Goal: Information Seeking & Learning: Learn about a topic

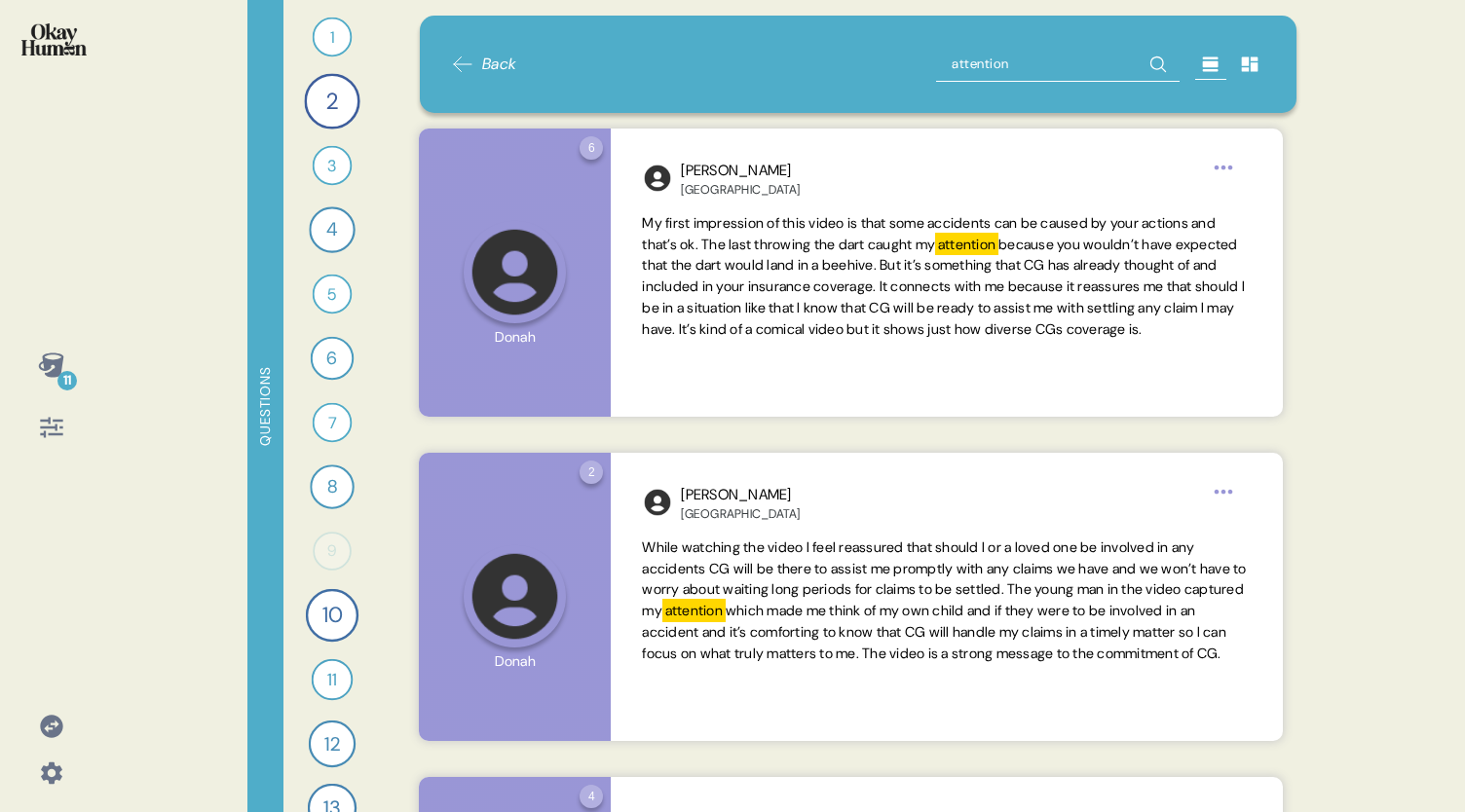
click at [70, 369] on div "11" at bounding box center [51, 365] width 47 height 47
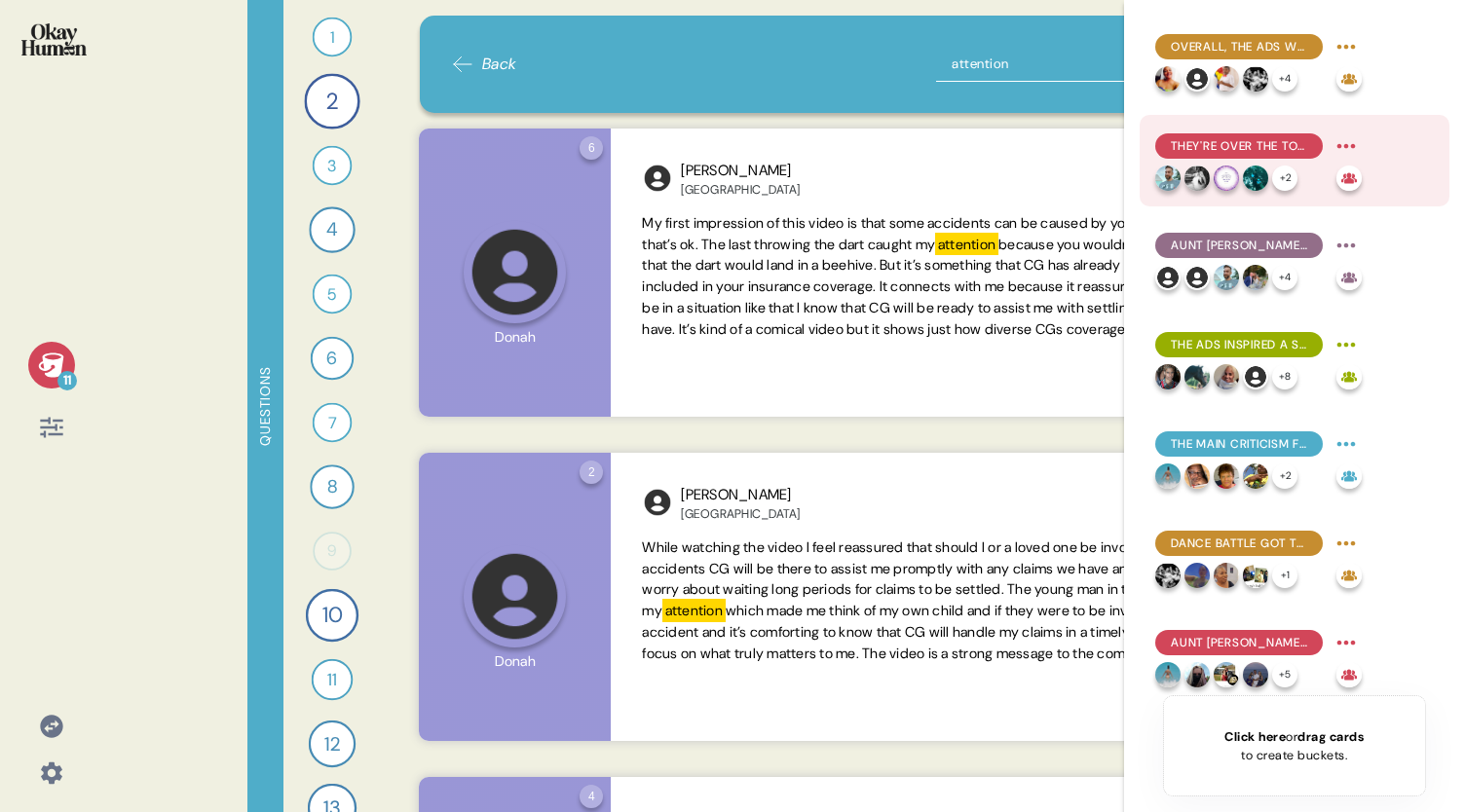
click at [1232, 147] on span "They're over the top in a good way, feeling energetic and eye-catching." at bounding box center [1239, 146] width 136 height 18
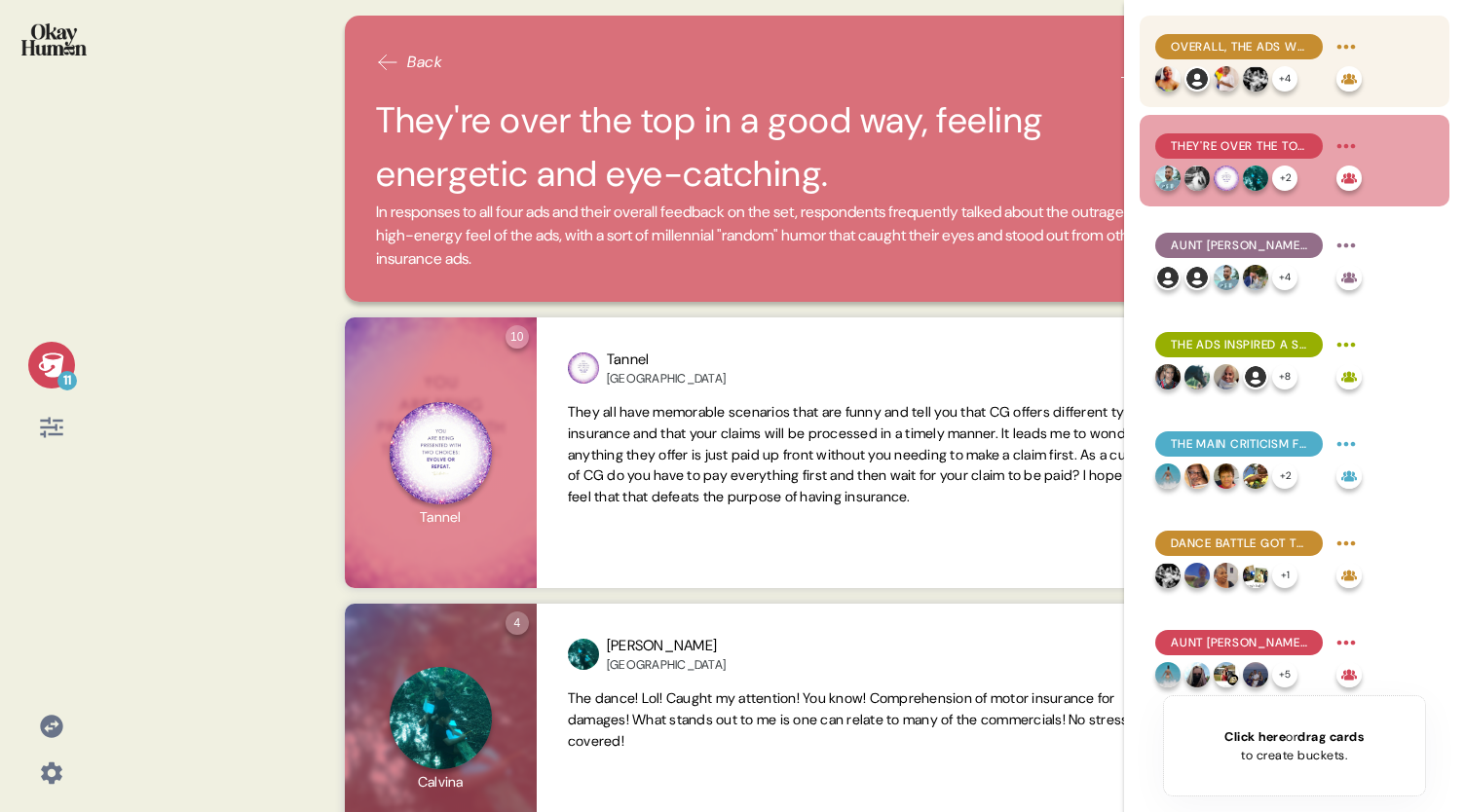
click at [1235, 36] on div "Overall, the ads were described as funny, outrageous, and attention-grabbing." at bounding box center [1239, 46] width 168 height 25
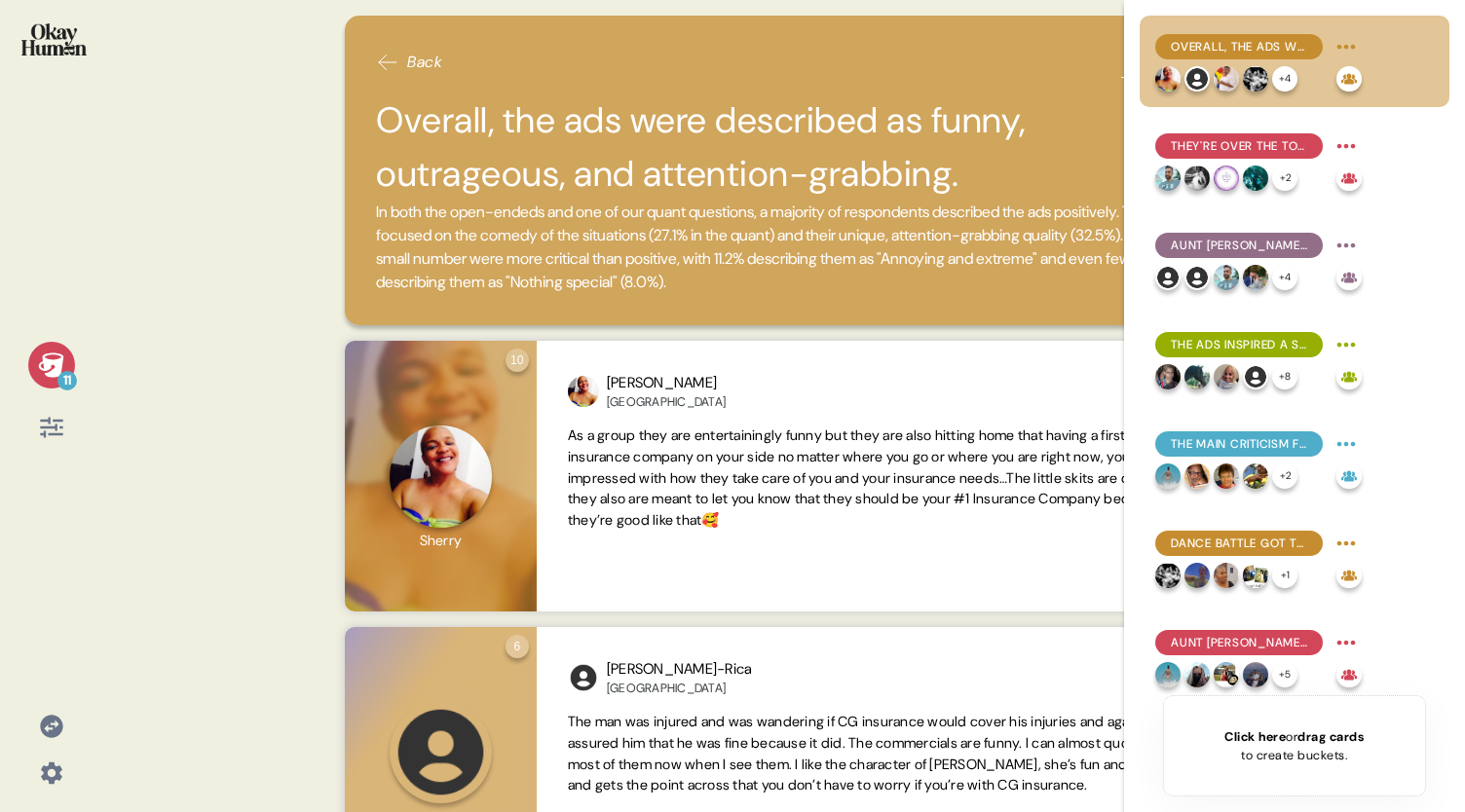
click at [57, 348] on div "11" at bounding box center [51, 365] width 47 height 47
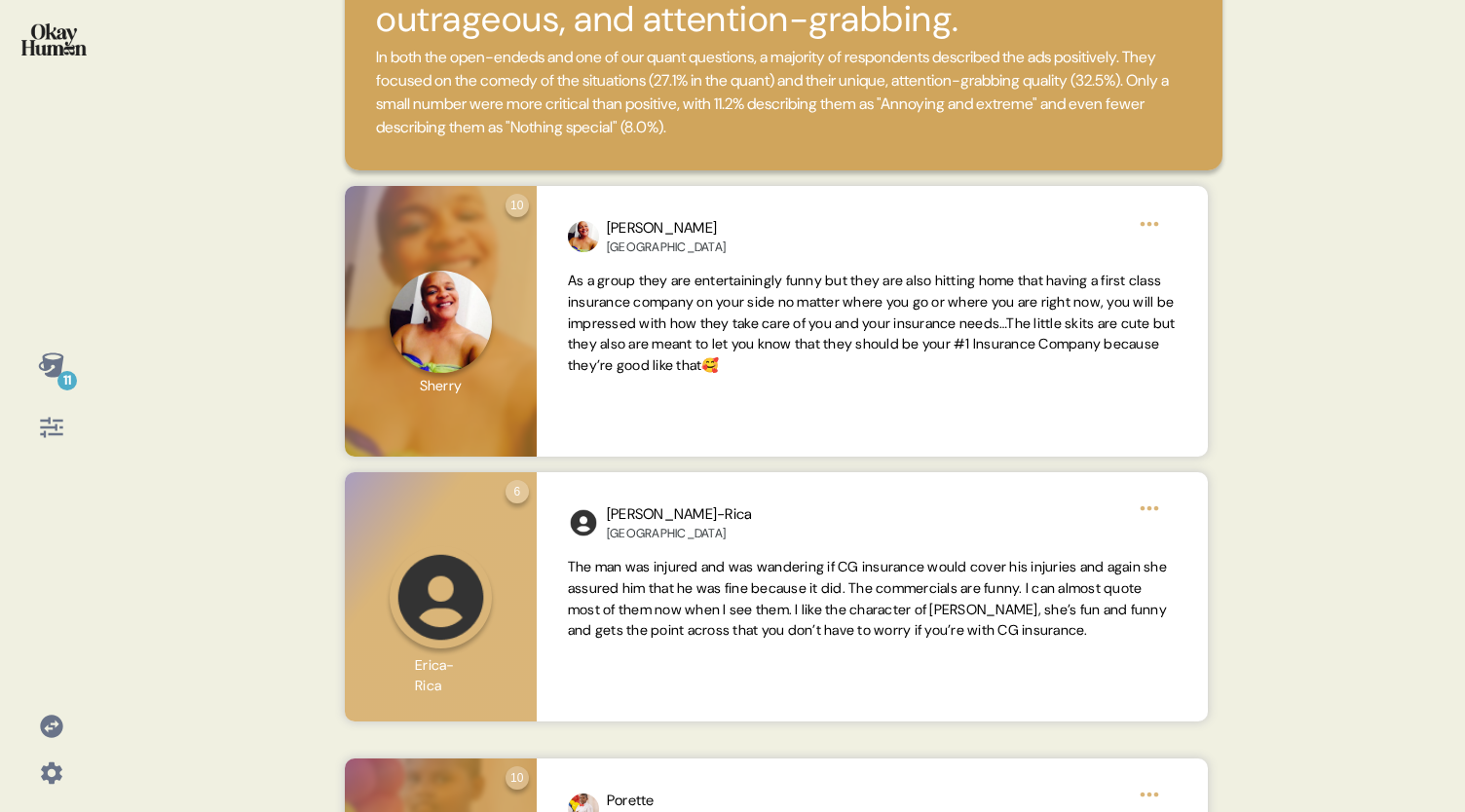
scroll to position [187, 0]
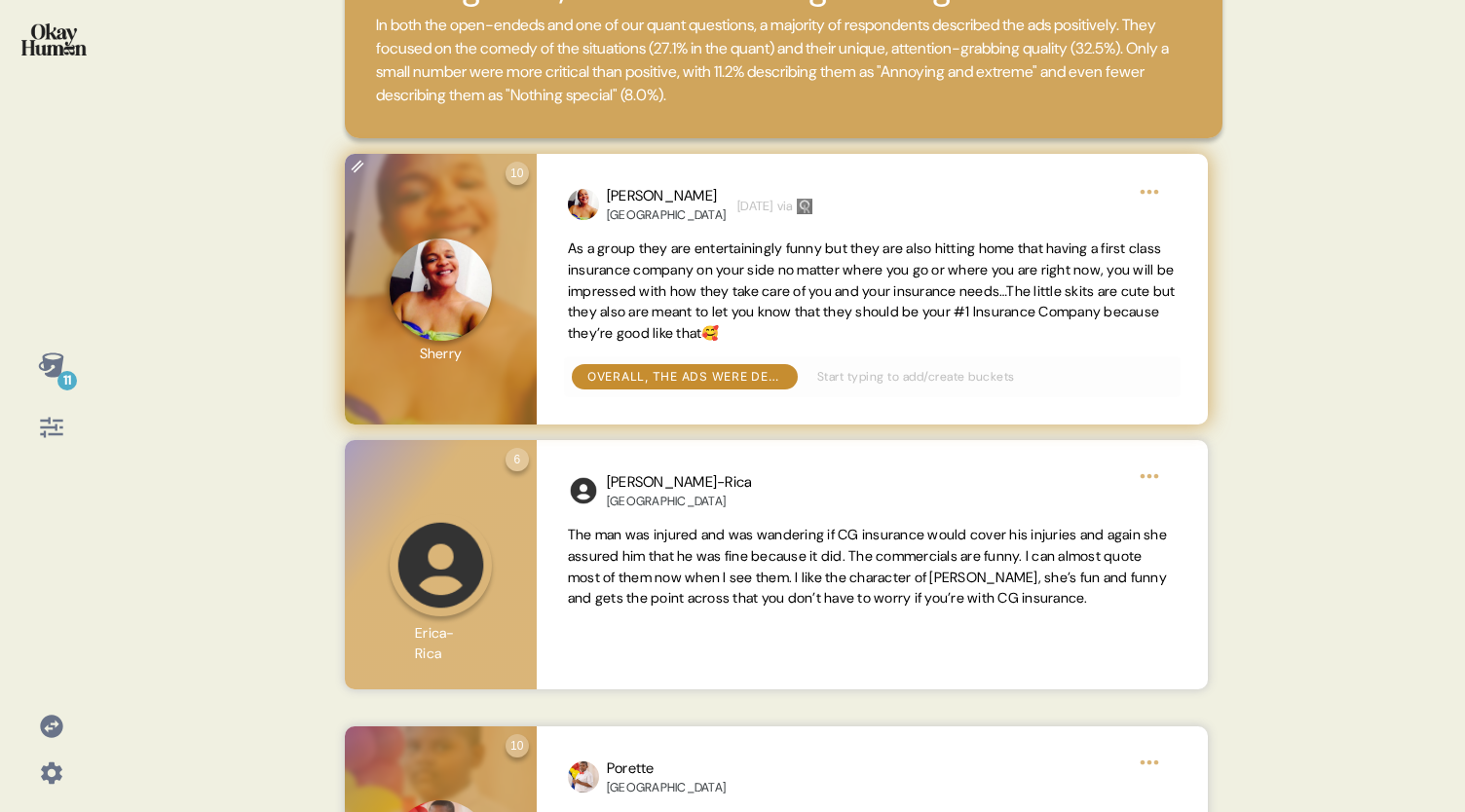
click at [935, 338] on span "As a group they are entertainingly funny but they are also hitting home that ha…" at bounding box center [872, 292] width 609 height 106
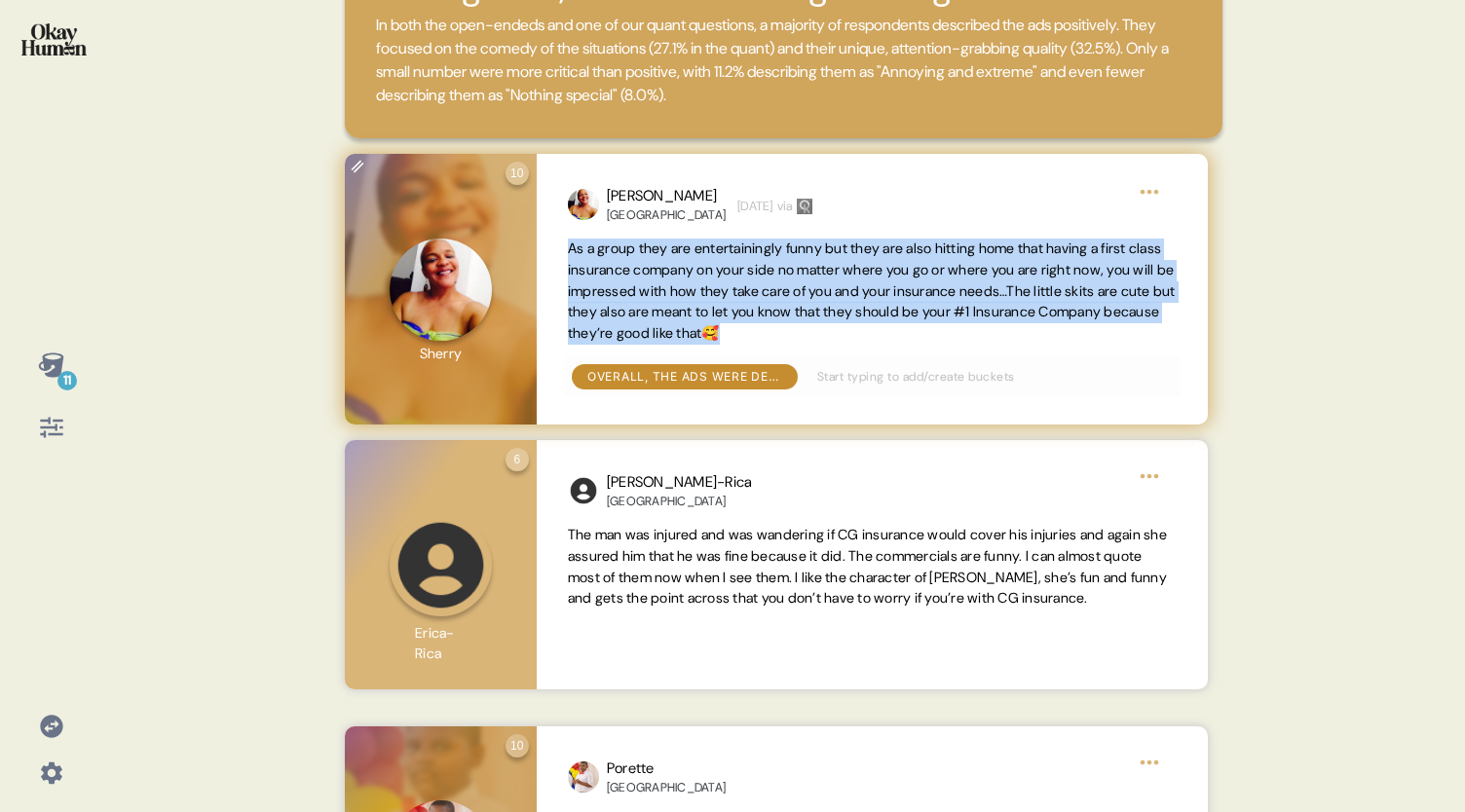
drag, startPoint x: 934, startPoint y: 335, endPoint x: 570, endPoint y: 253, distance: 373.4
click at [570, 253] on span "As a group they are entertainingly funny but they are also hitting home that ha…" at bounding box center [872, 292] width 609 height 106
copy span "As a group they are entertainingly funny but they are also hitting home that ha…"
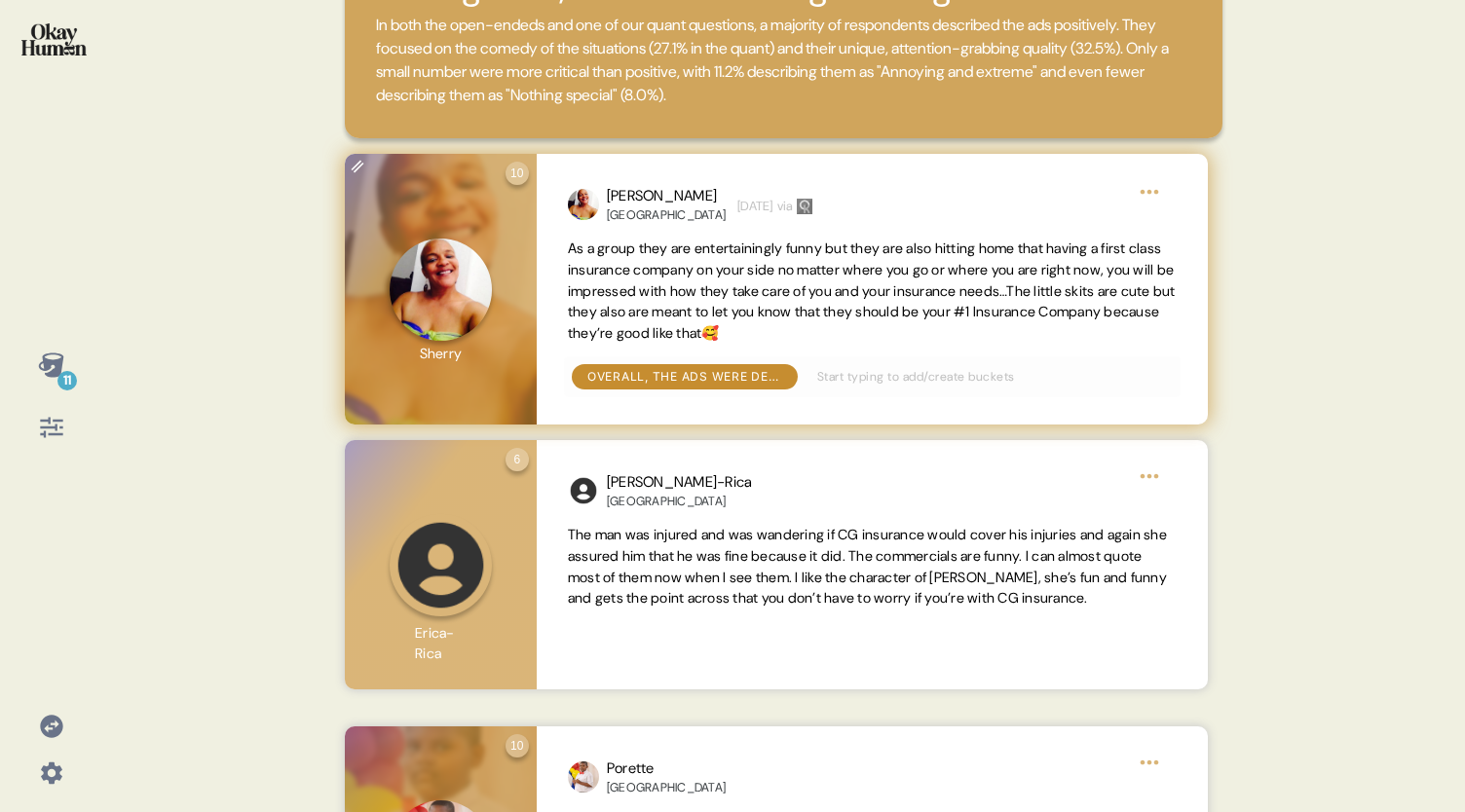
click at [799, 354] on div "[PERSON_NAME] Bermuda [DATE] via As a group they are entertainingly funny but t…" at bounding box center [872, 289] width 671 height 271
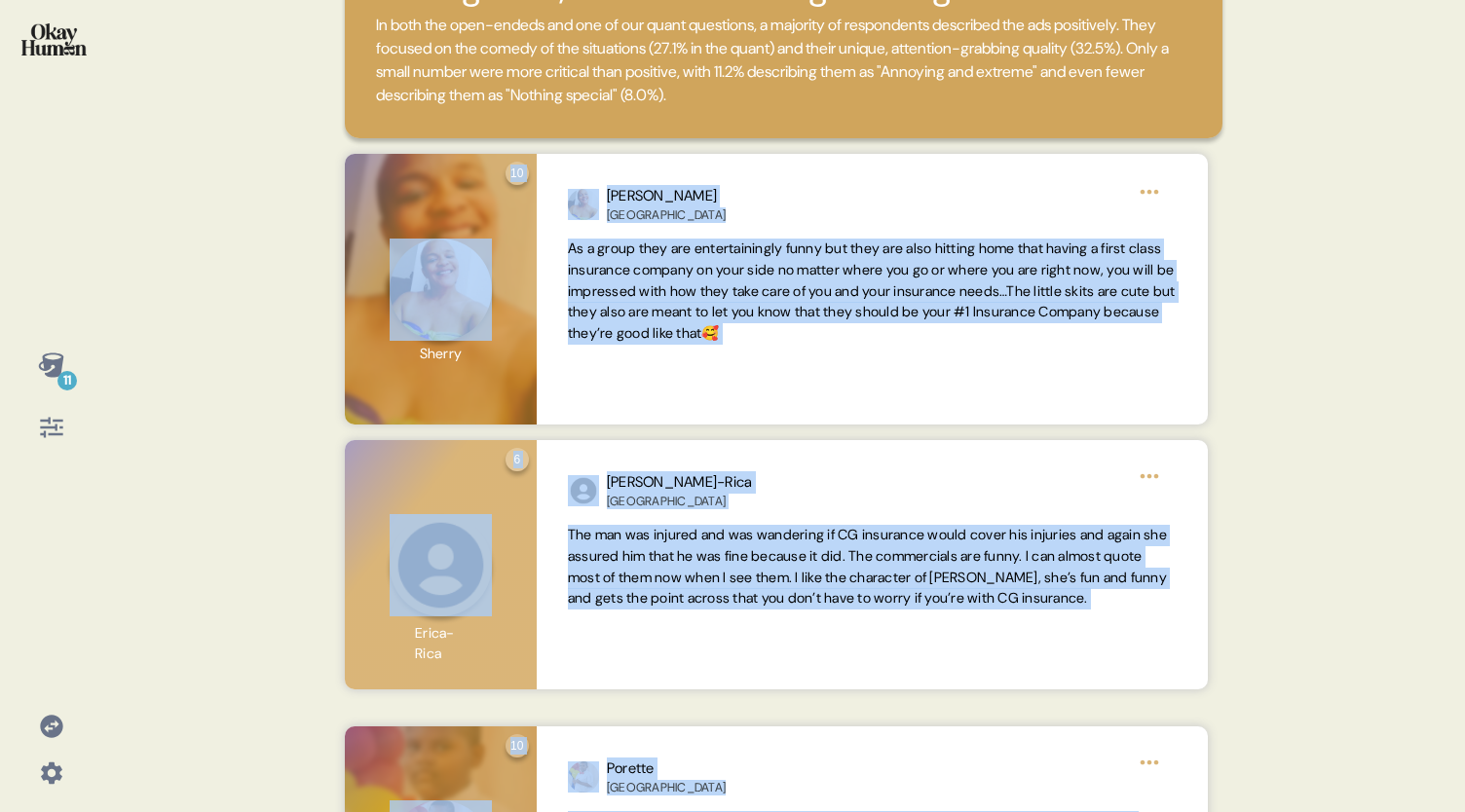
click at [1264, 314] on div "11 Back Overall, the ads were described as funny, outrageous, and attention-gra…" at bounding box center [732, 406] width 1465 height 812
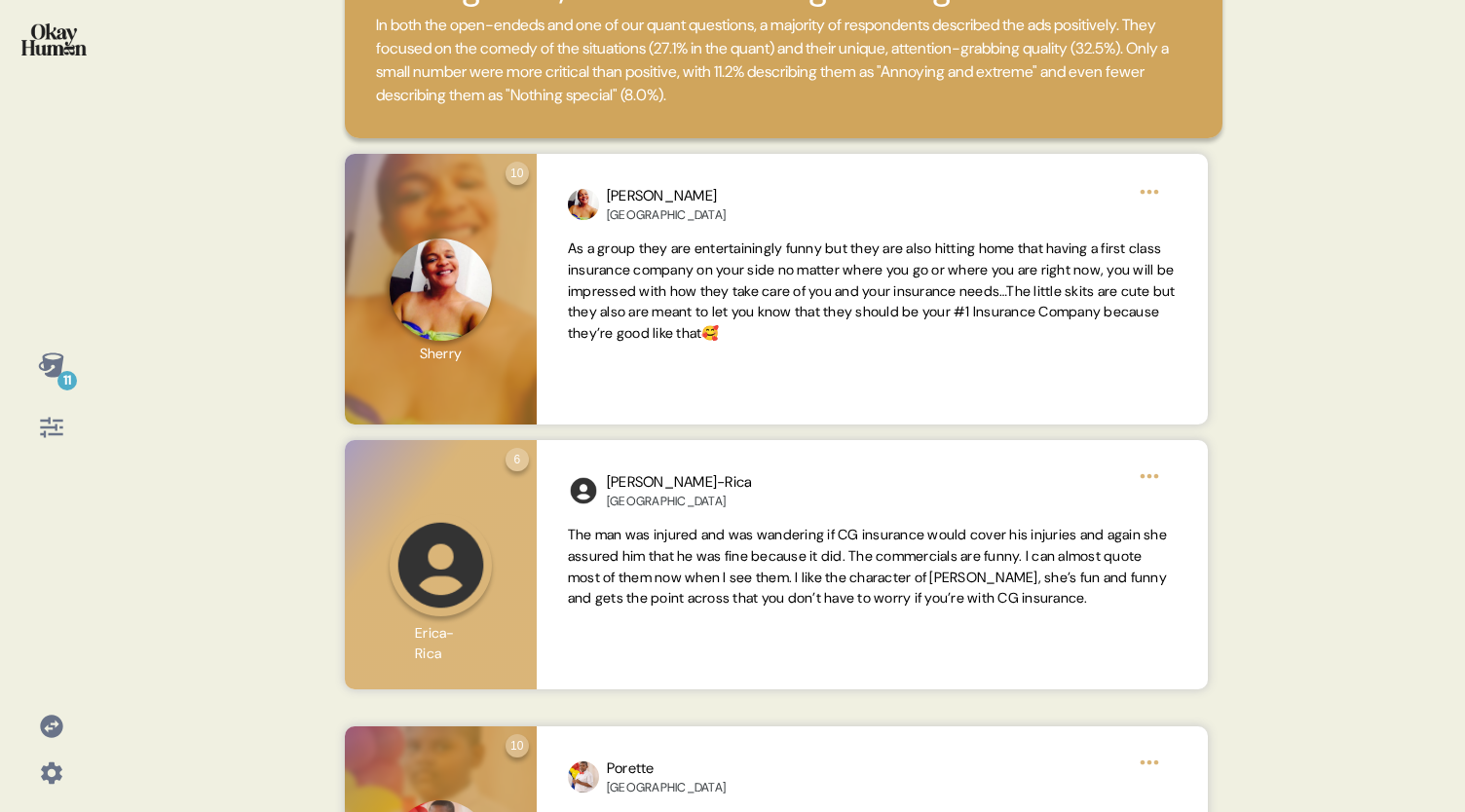
click at [1329, 427] on div "11 Back Overall, the ads were described as funny, outrageous, and attention-gra…" at bounding box center [732, 406] width 1465 height 812
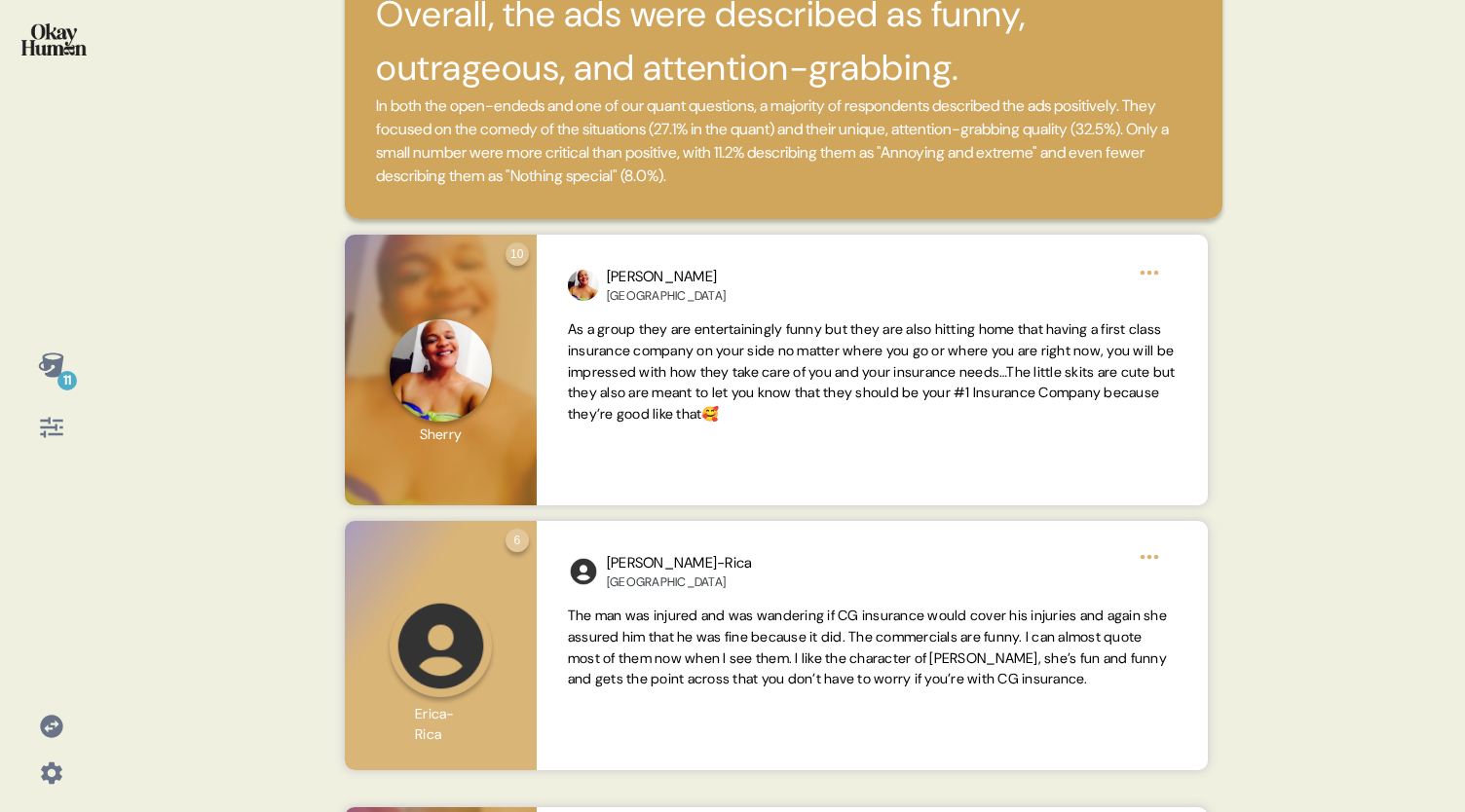
scroll to position [0, 0]
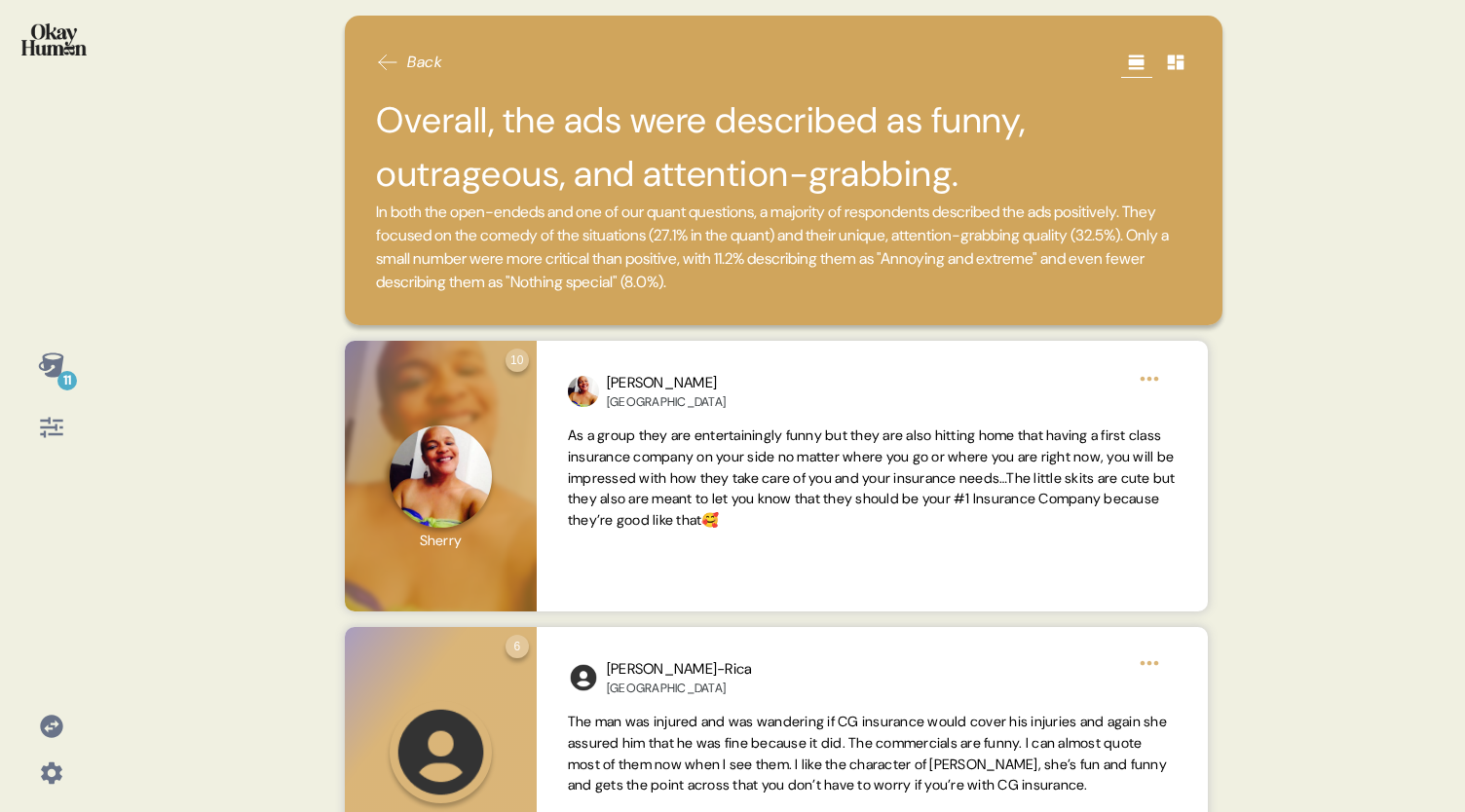
click at [384, 62] on icon at bounding box center [388, 63] width 18 height 15
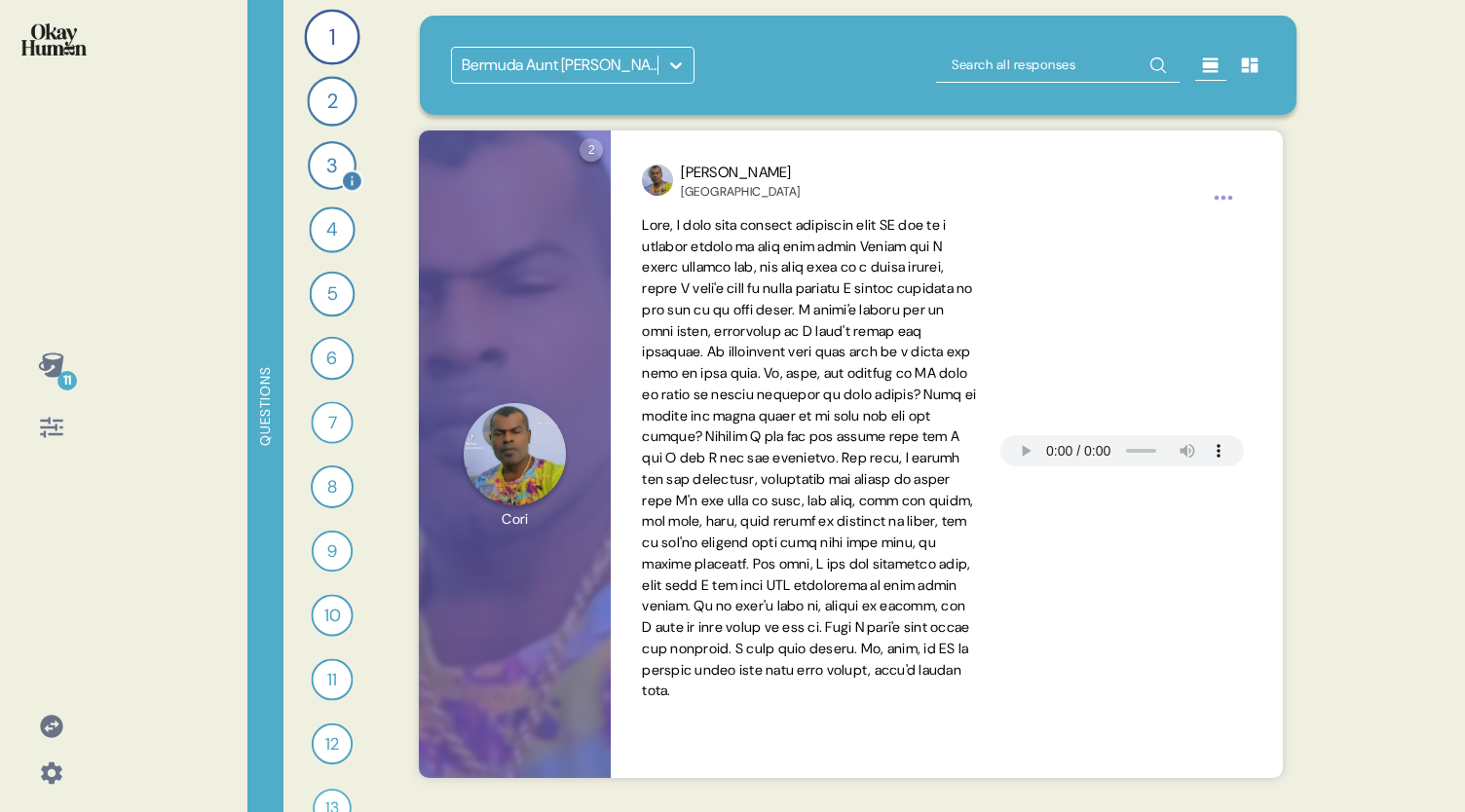
click at [324, 166] on div "3" at bounding box center [332, 165] width 49 height 49
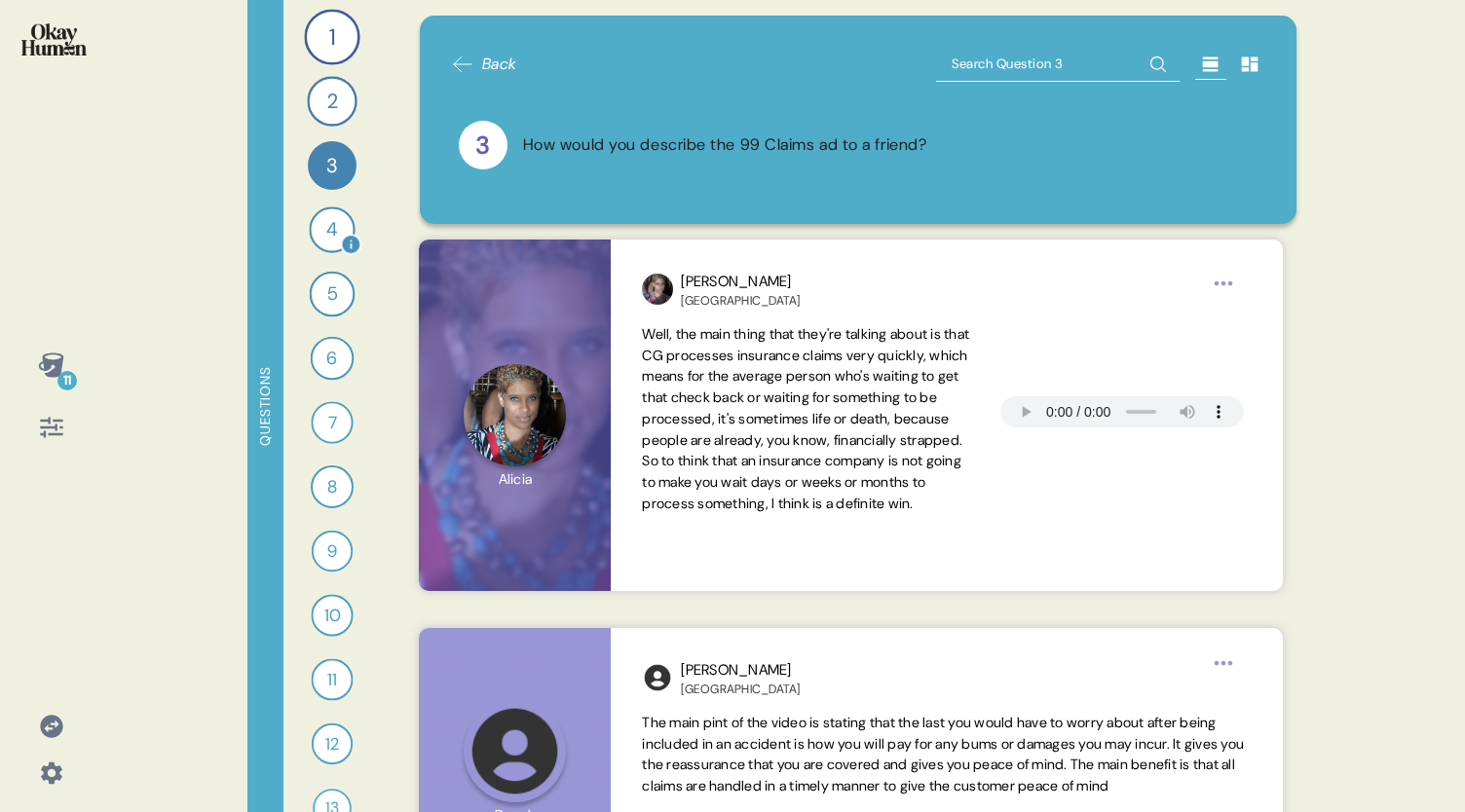
click at [324, 233] on div "4" at bounding box center [332, 230] width 46 height 46
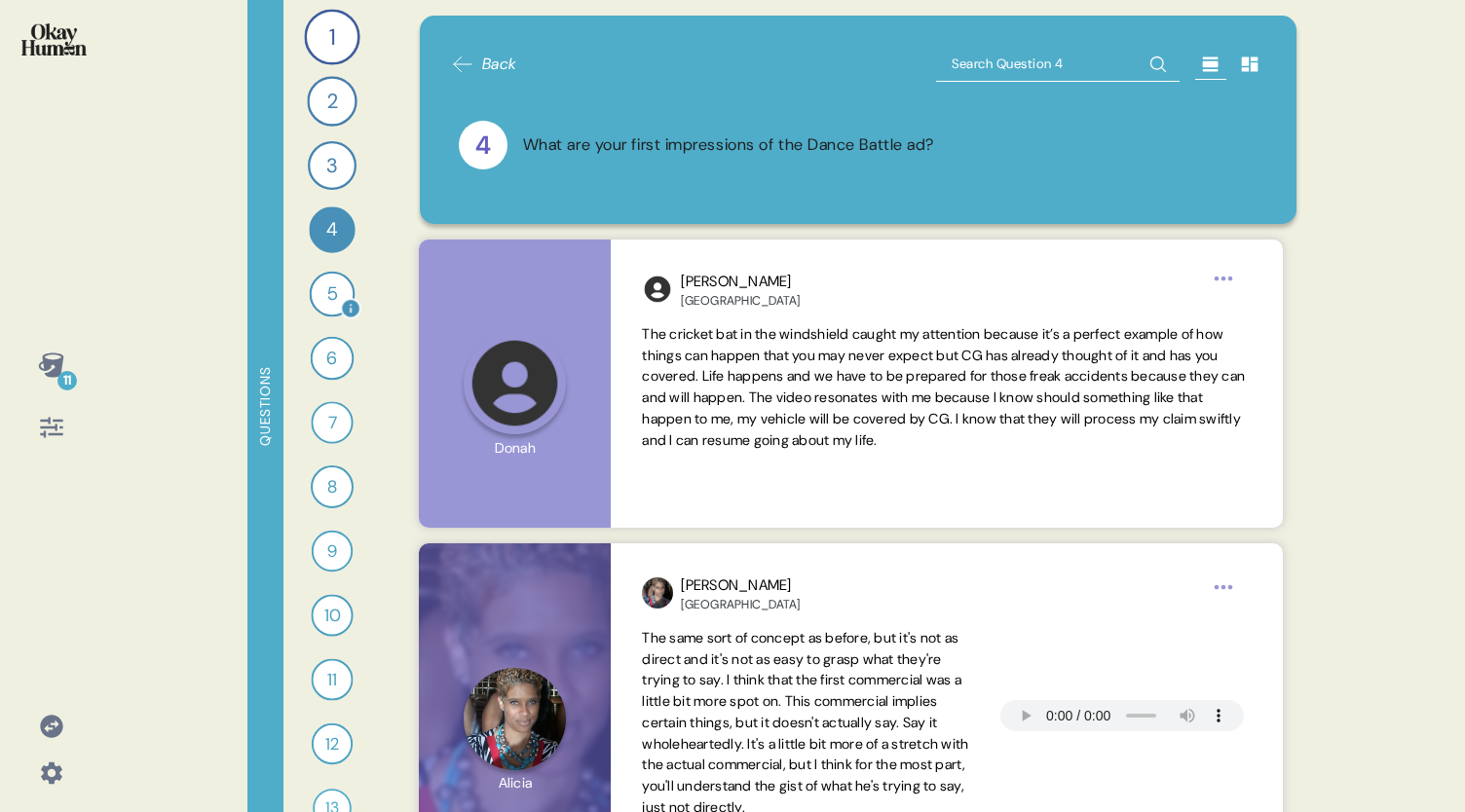
click at [321, 291] on div "5" at bounding box center [333, 295] width 46 height 46
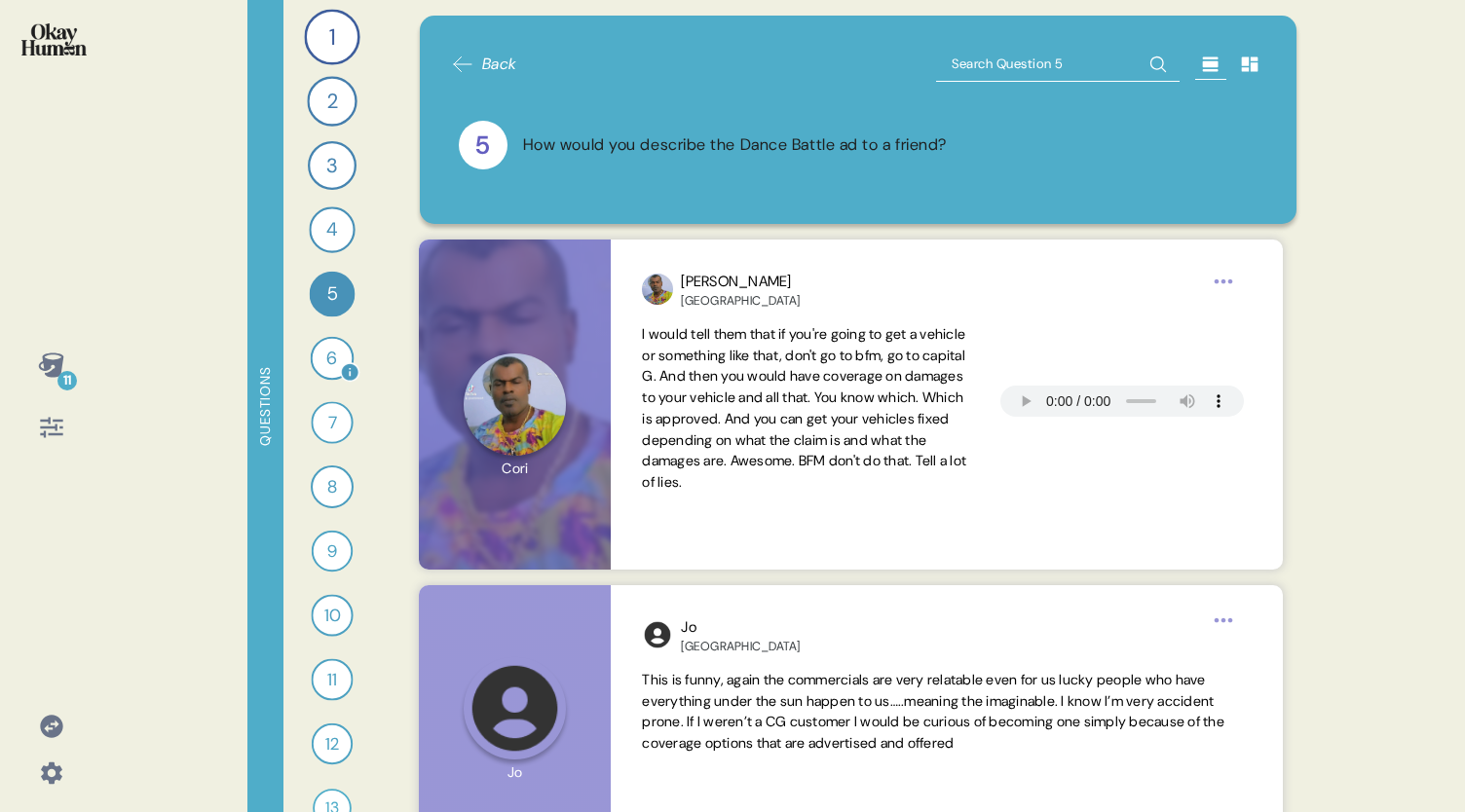
click at [320, 371] on div "6" at bounding box center [333, 359] width 44 height 44
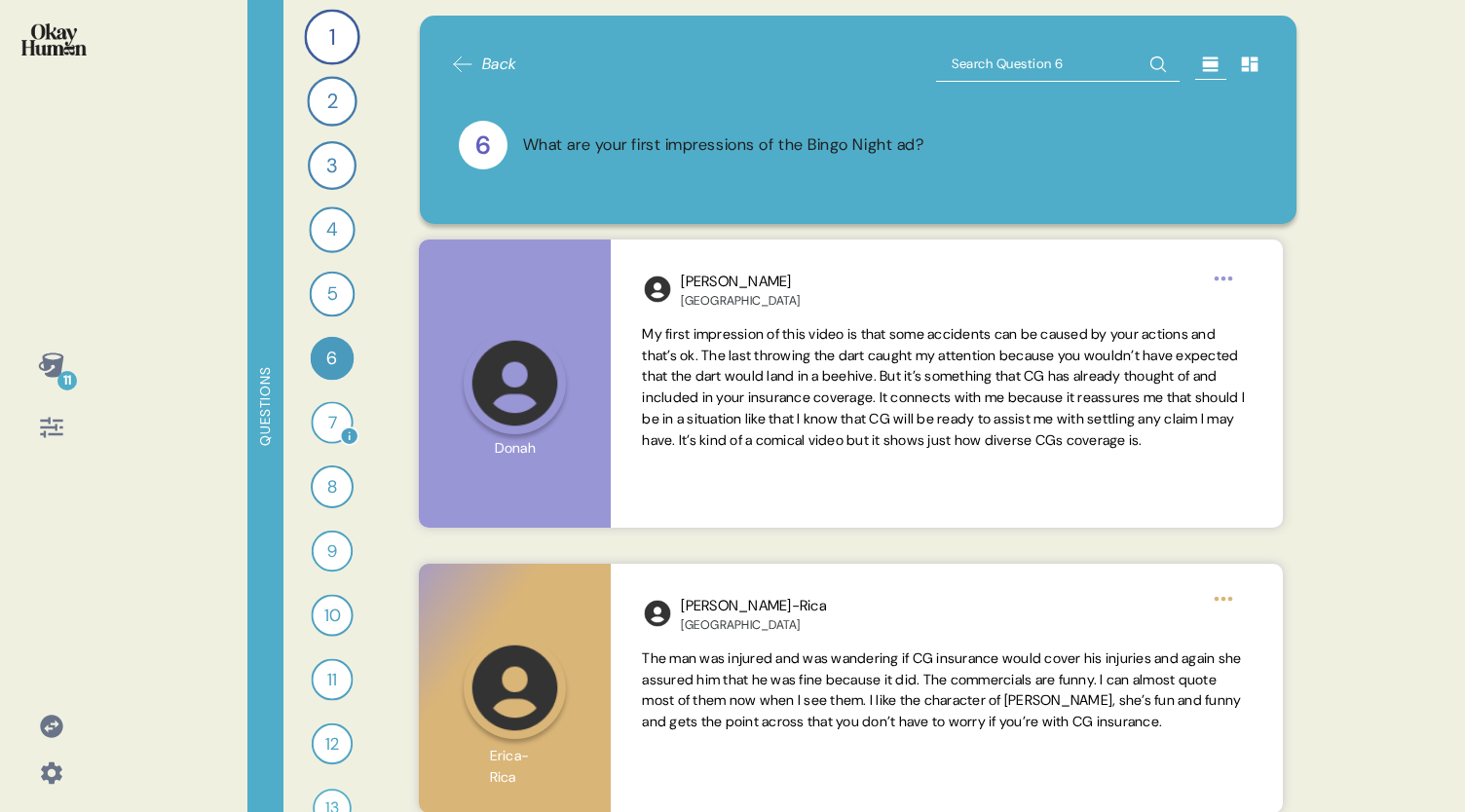
click at [323, 432] on div "7" at bounding box center [332, 422] width 42 height 42
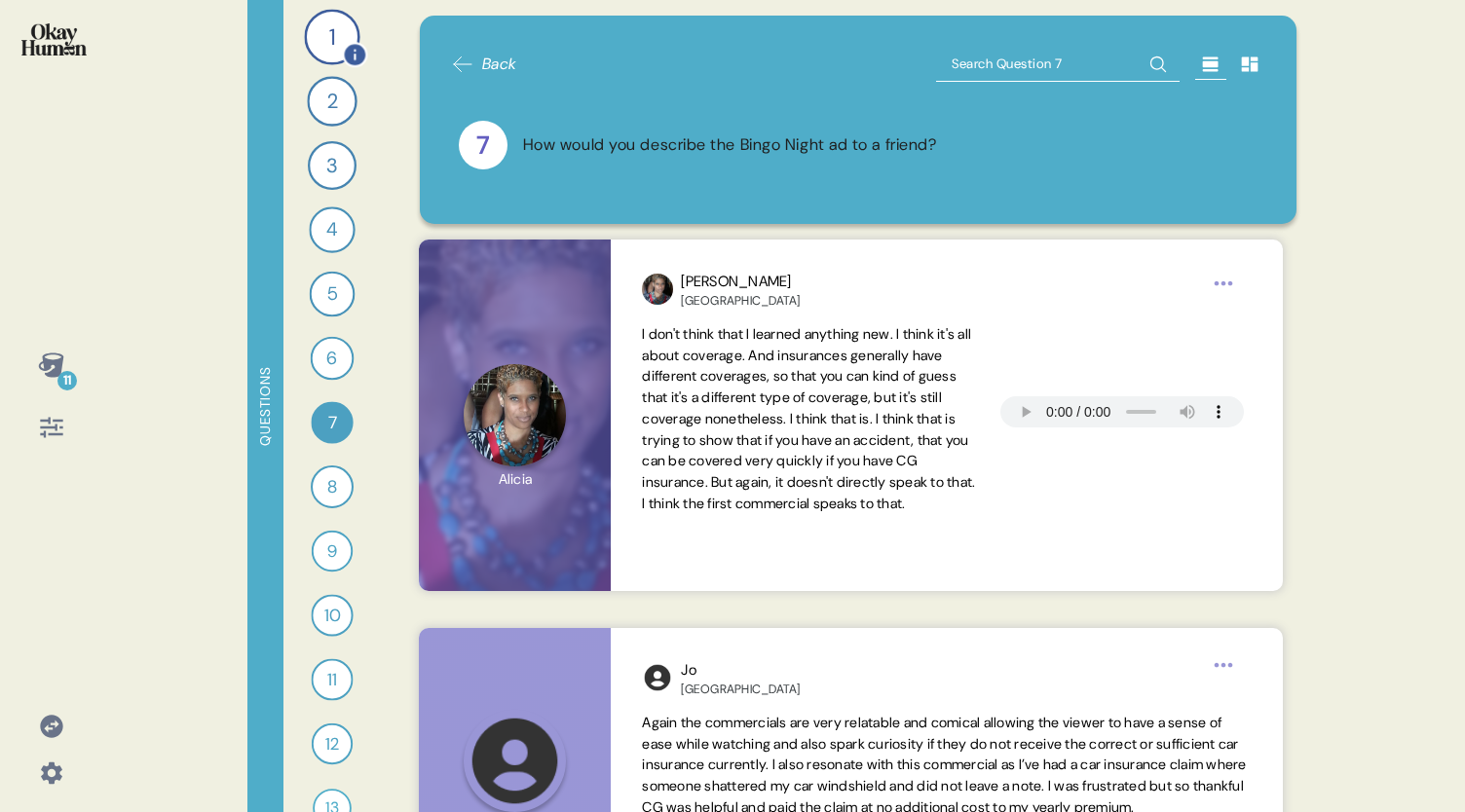
click at [312, 38] on div "1" at bounding box center [332, 37] width 56 height 56
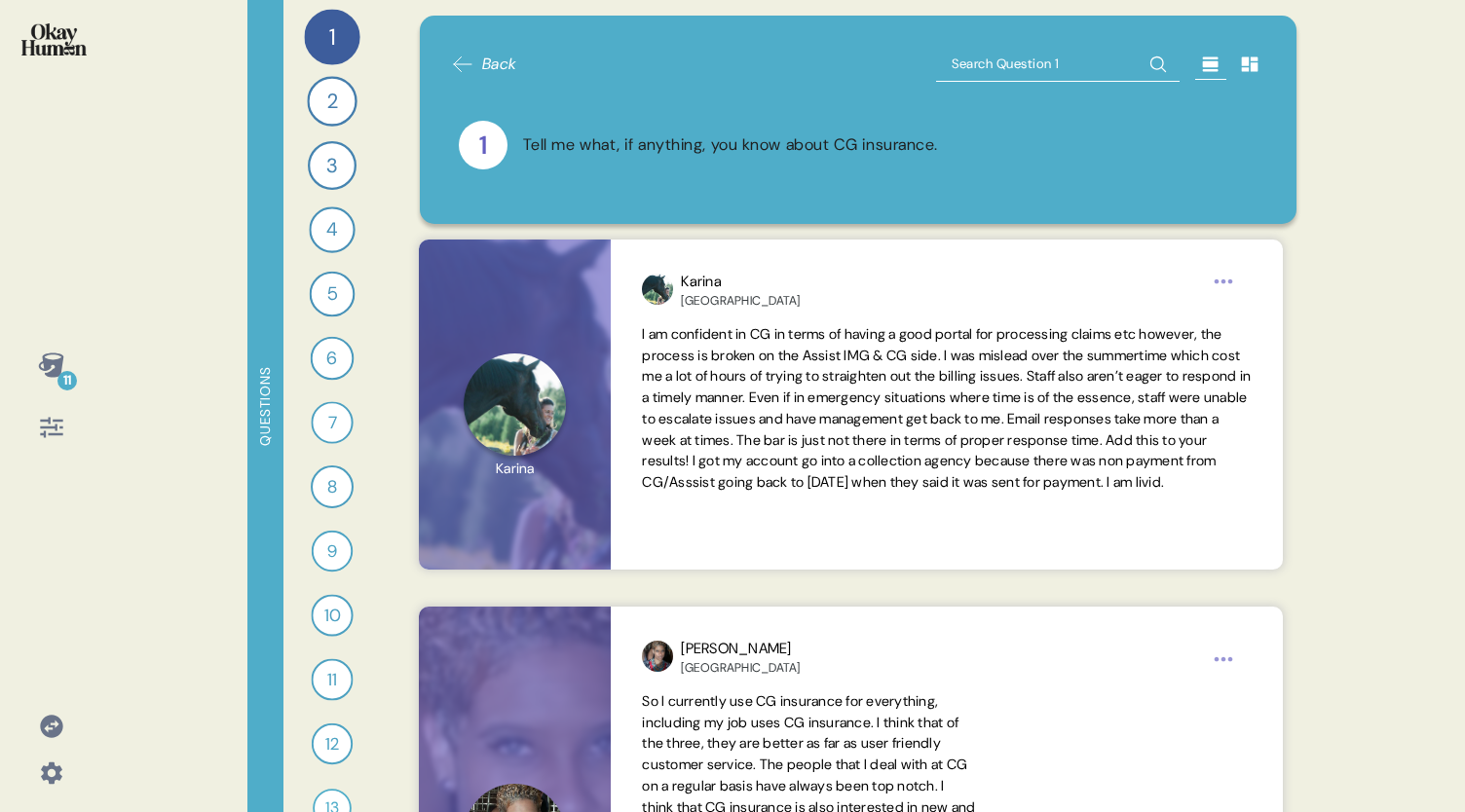
click at [84, 227] on div "11" at bounding box center [51, 406] width 102 height 812
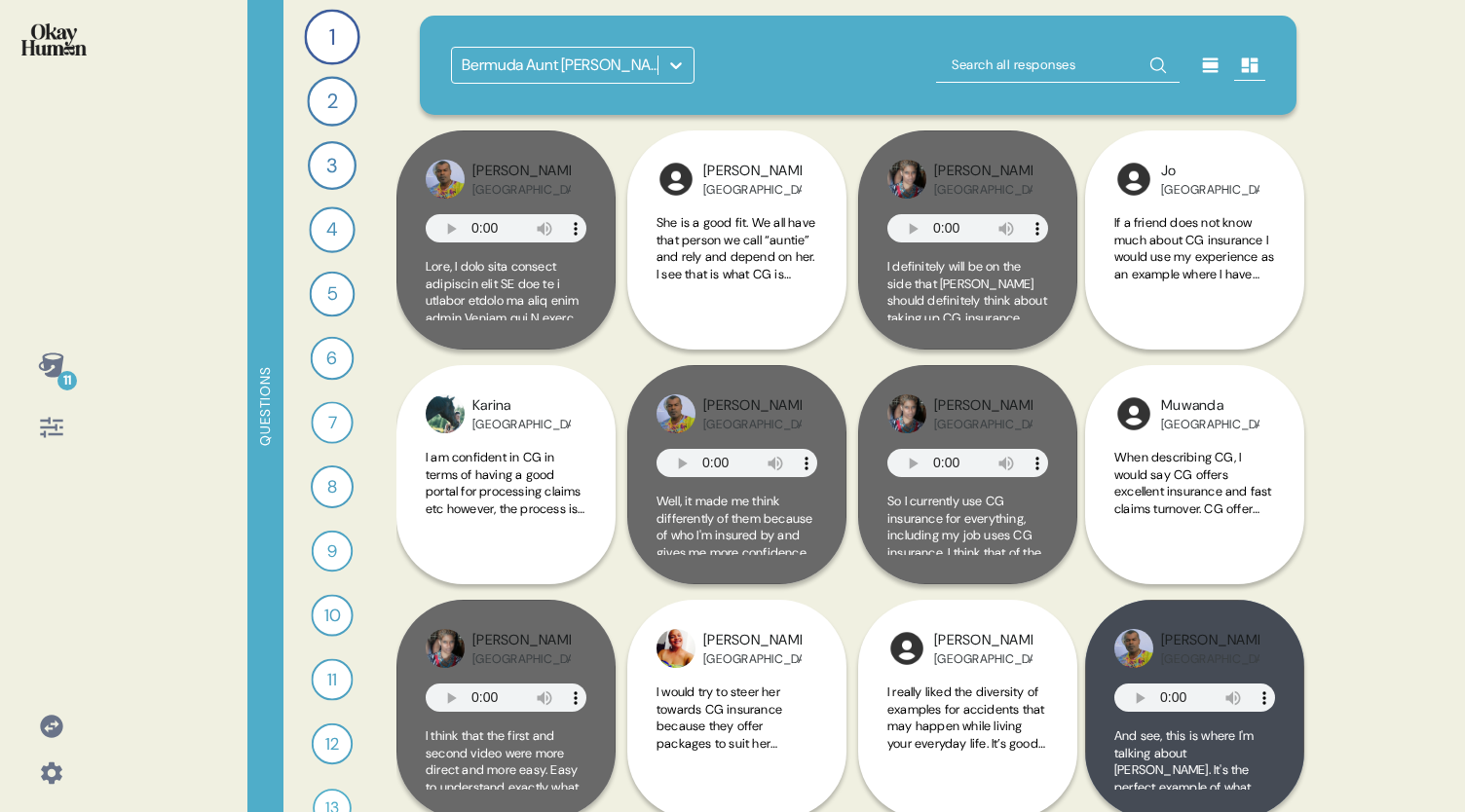
click at [50, 445] on div at bounding box center [51, 427] width 47 height 47
